Goal: Use online tool/utility

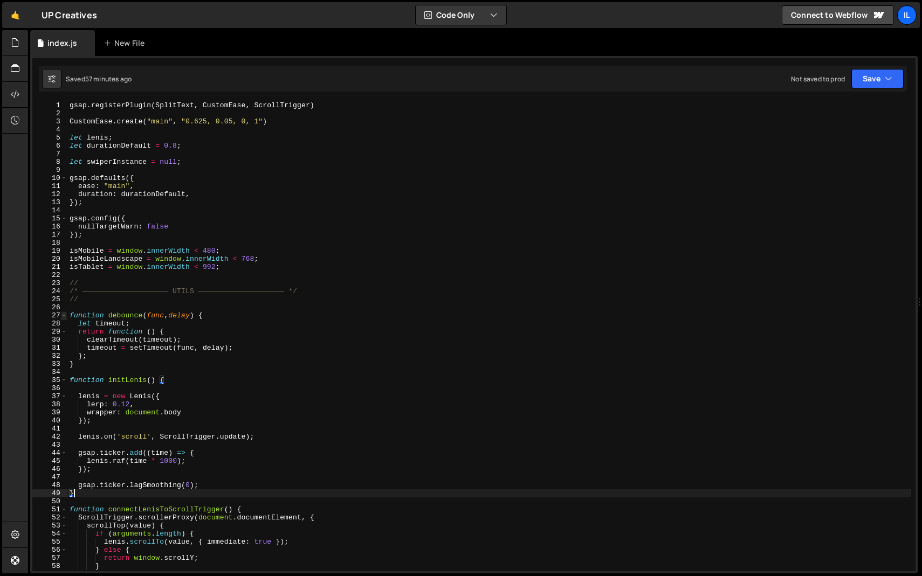
click at [63, 315] on span at bounding box center [64, 316] width 6 height 8
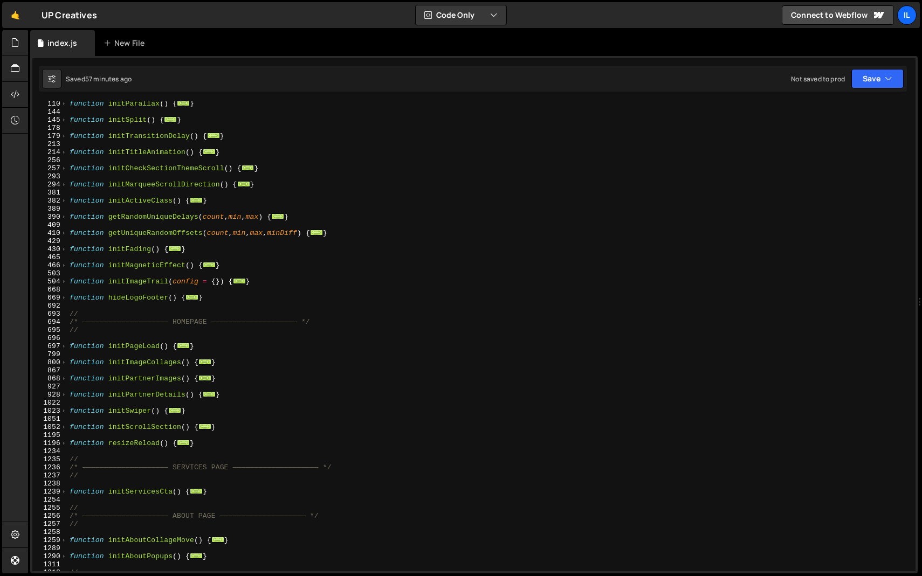
scroll to position [265, 0]
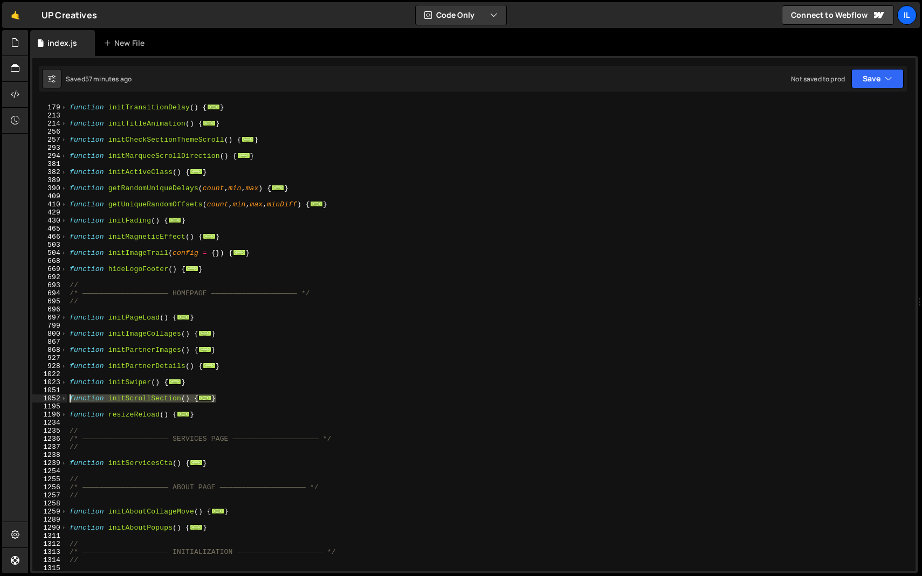
drag, startPoint x: 240, startPoint y: 398, endPoint x: 38, endPoint y: 400, distance: 202.7
click at [38, 400] on div "} 178 179 213 214 256 257 293 294 381 382 389 390 409 410 429 430 465 466 503 5…" at bounding box center [473, 336] width 883 height 470
click at [63, 400] on span at bounding box center [64, 399] width 6 height 8
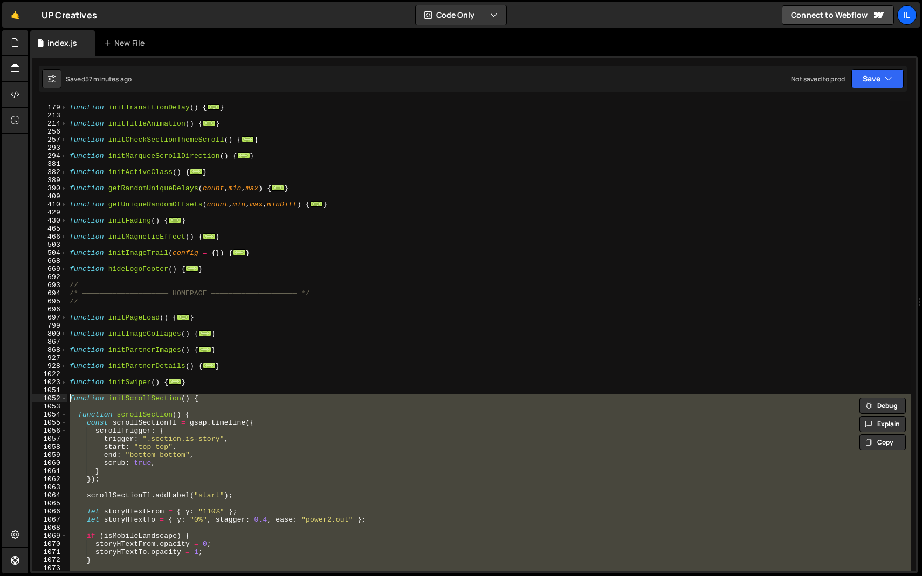
click at [75, 417] on div "function initTransitionDelay ( ) { ... } function initTitleAnimation ( ) { ... …" at bounding box center [488, 336] width 843 height 470
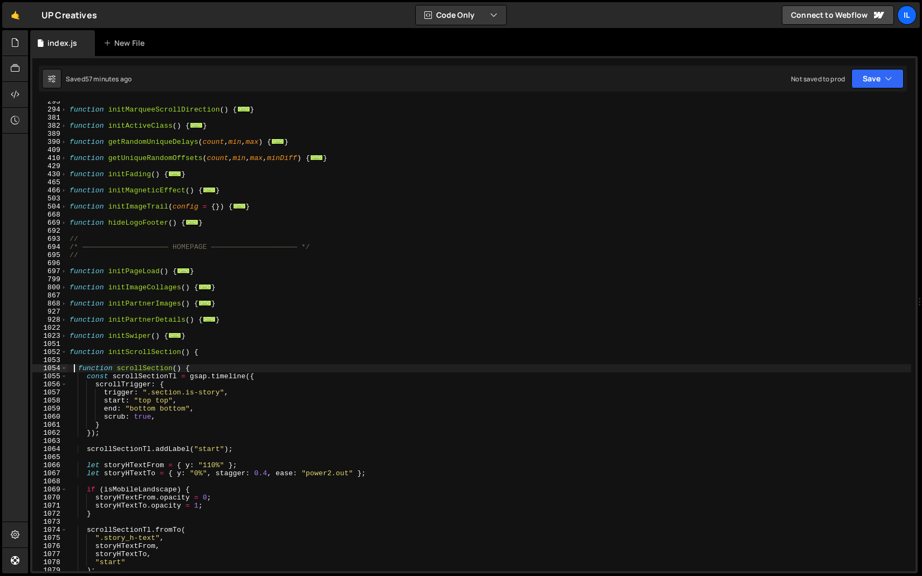
scroll to position [310, 0]
click at [63, 368] on span at bounding box center [64, 368] width 6 height 8
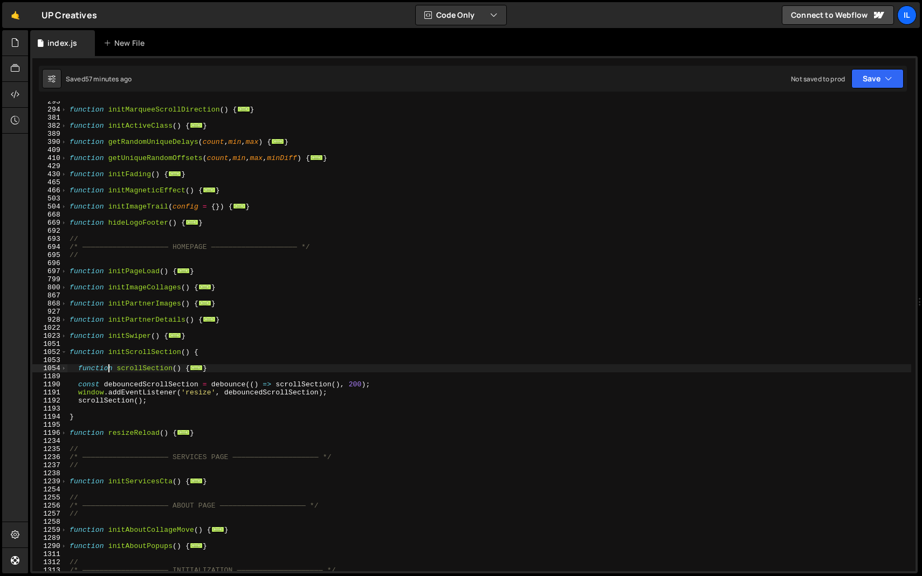
click at [107, 368] on div "function initMarqueeScrollDirection ( ) { ... } function initActiveClass ( ) { …" at bounding box center [488, 341] width 843 height 486
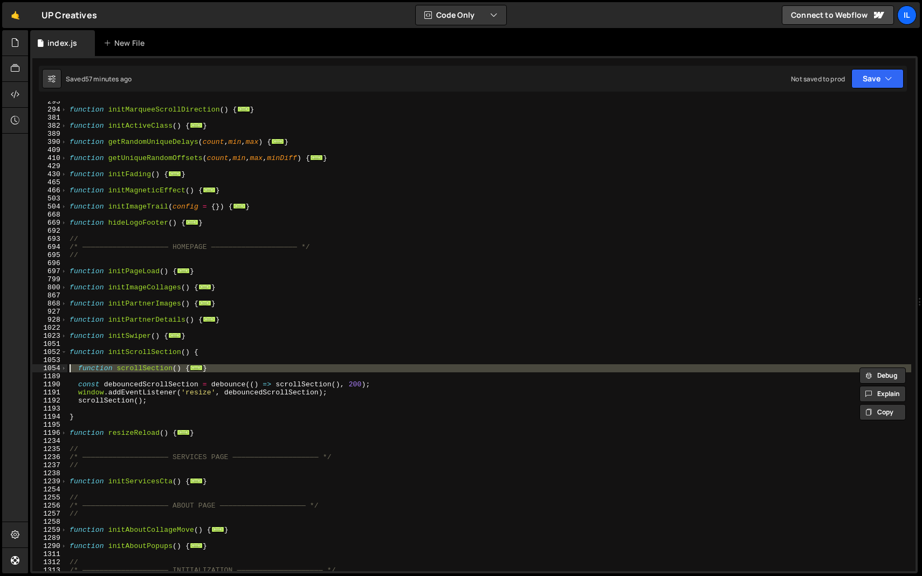
click at [107, 368] on div "function initMarqueeScrollDirection ( ) { ... } function initActiveClass ( ) { …" at bounding box center [488, 341] width 843 height 486
type textarea "function scrollSection() { const scrollSectionTl = gsap.timeline({"
click at [104, 378] on div "function initMarqueeScrollDirection ( ) { ... } function initActiveClass ( ) { …" at bounding box center [488, 336] width 843 height 470
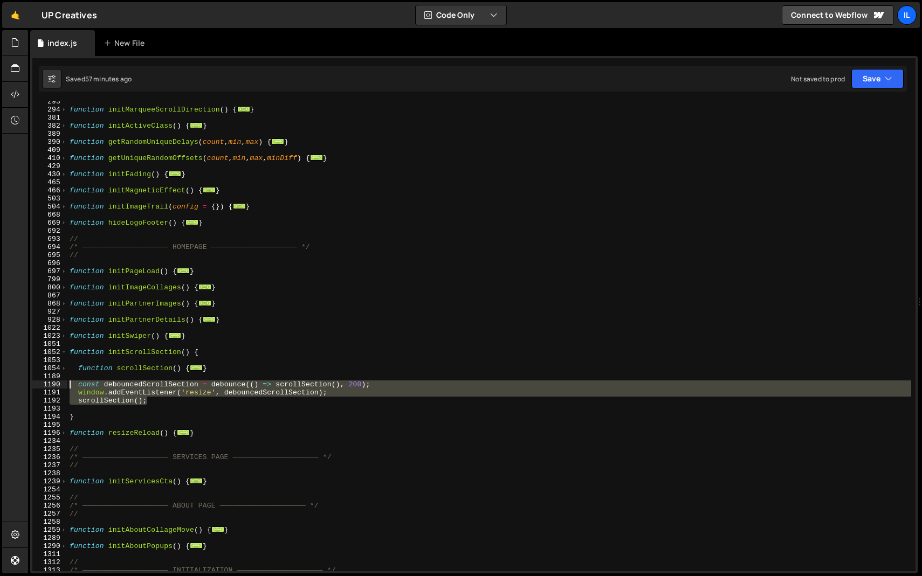
drag, startPoint x: 158, startPoint y: 402, endPoint x: 63, endPoint y: 386, distance: 96.7
click at [63, 386] on div "293 294 381 382 389 390 409 410 429 430 465 466 503 504 668 669 692 693 694 695…" at bounding box center [473, 336] width 883 height 470
type textarea "const debouncedScrollSection = debounce(() => scrollSection(), 200); window.add…"
click at [63, 386] on div "1190" at bounding box center [49, 385] width 35 height 8
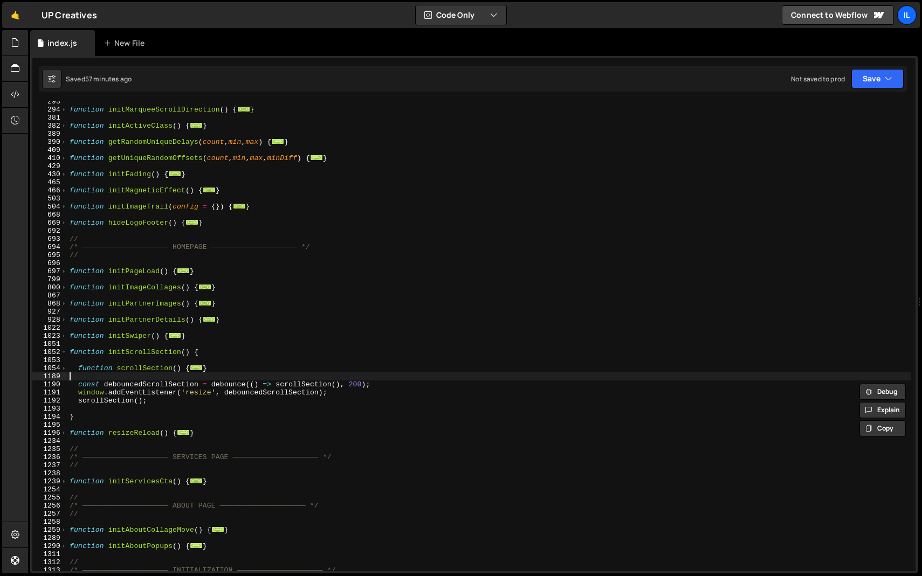
click at [89, 377] on div "function initMarqueeScrollDirection ( ) { ... } function initActiveClass ( ) { …" at bounding box center [488, 341] width 843 height 486
type textarea "initAboutPopups();"
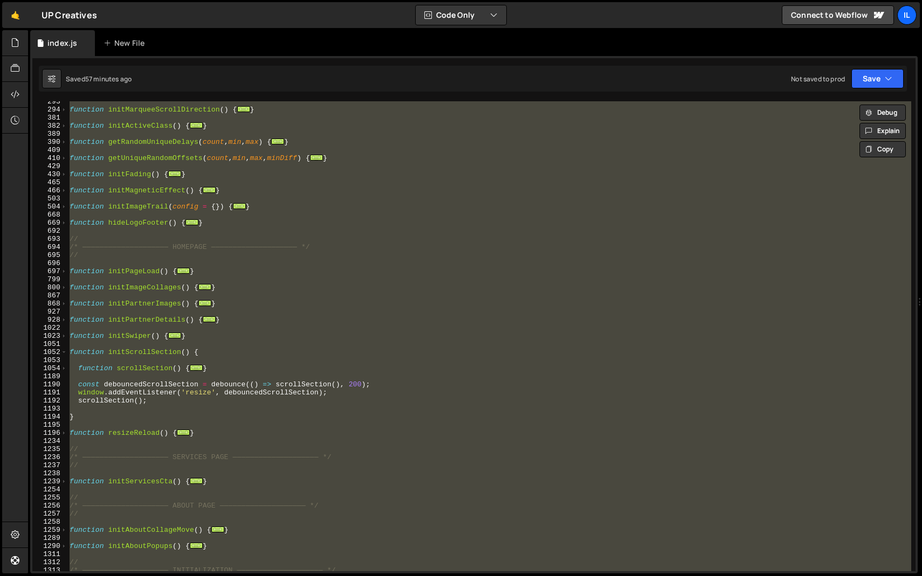
click at [94, 375] on div "function initMarqueeScrollDirection ( ) { ... } function initActiveClass ( ) { …" at bounding box center [488, 336] width 843 height 470
